Goal: Use online tool/utility

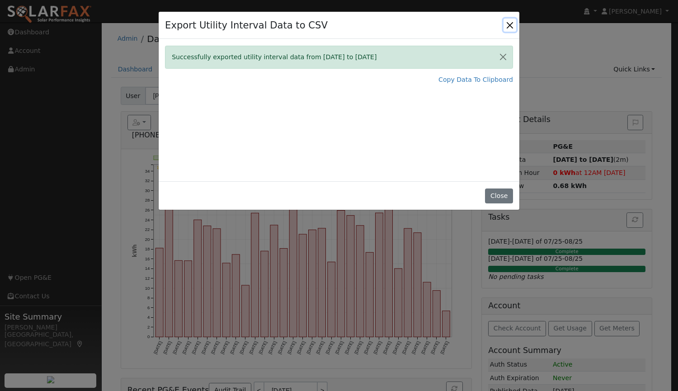
click at [513, 22] on button "Close" at bounding box center [509, 25] width 13 height 13
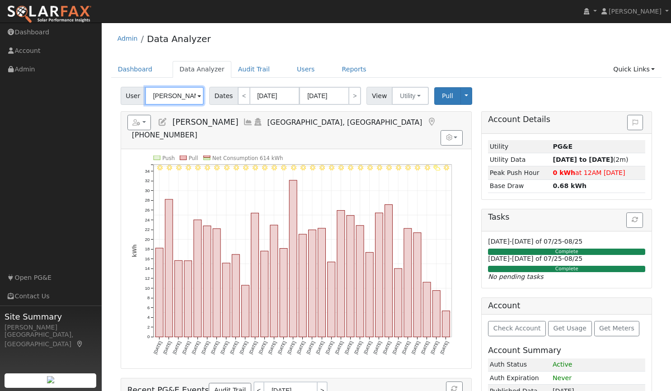
click at [188, 94] on input "[PERSON_NAME]" at bounding box center [174, 96] width 59 height 18
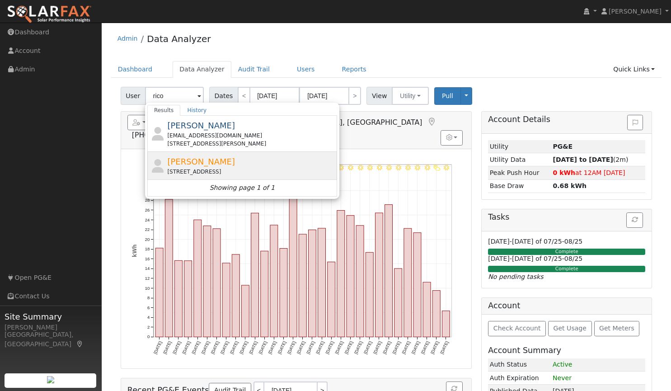
click at [177, 162] on span "[PERSON_NAME]" at bounding box center [201, 161] width 68 height 9
type input "[PERSON_NAME]"
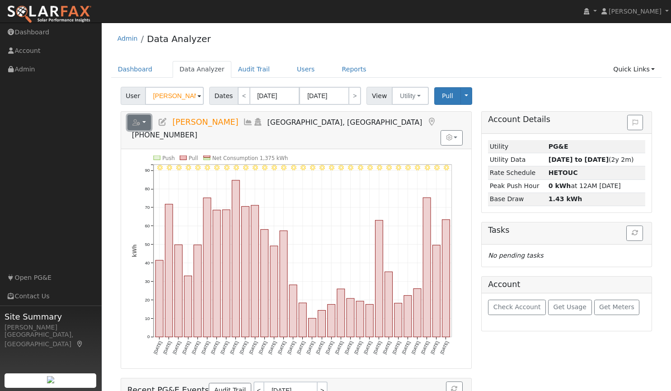
click at [141, 117] on button "button" at bounding box center [139, 122] width 24 height 15
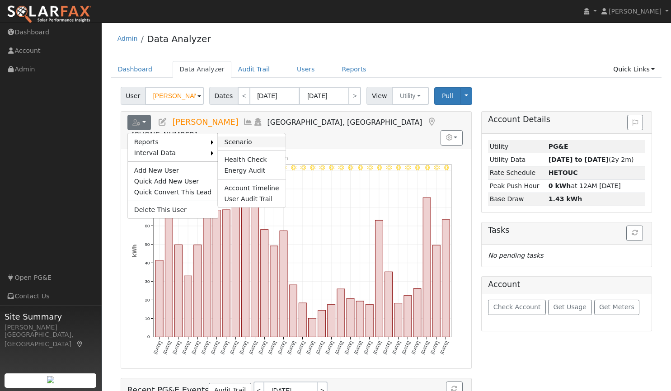
click at [222, 139] on link "Scenario" at bounding box center [251, 141] width 67 height 11
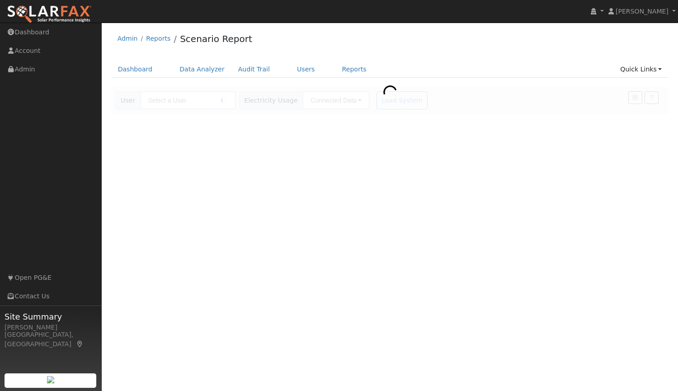
type input "[PERSON_NAME]"
